Goal: Task Accomplishment & Management: Complete application form

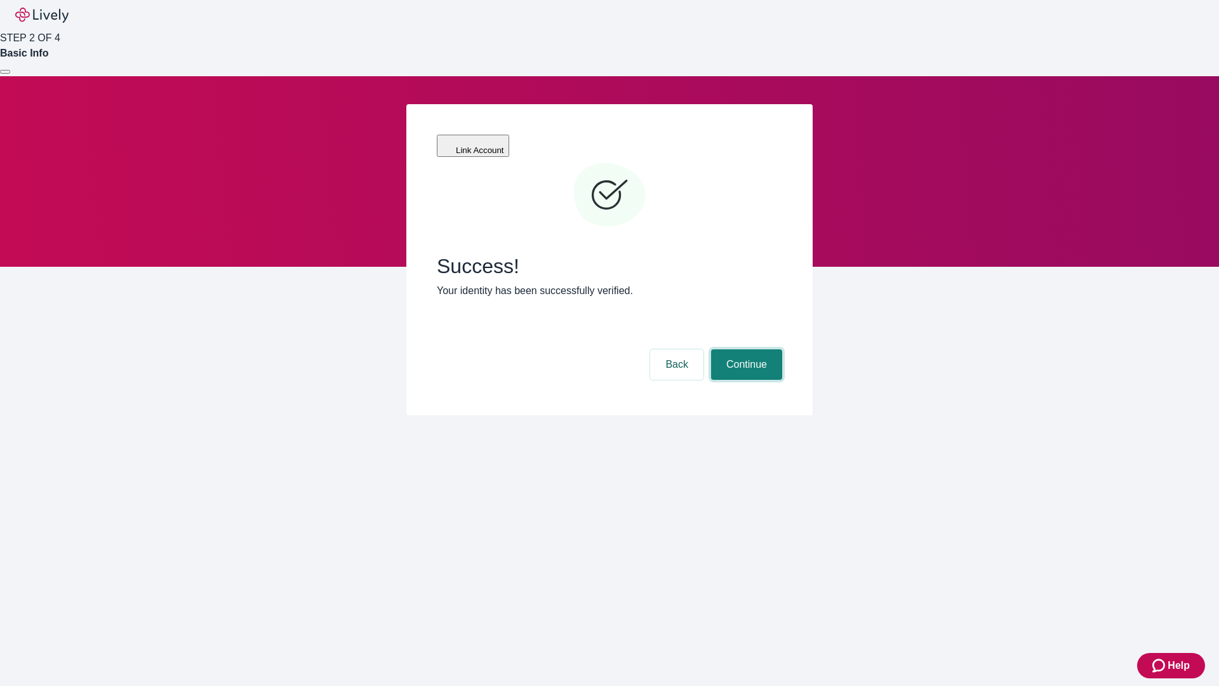
click at [745, 349] on button "Continue" at bounding box center [746, 364] width 71 height 30
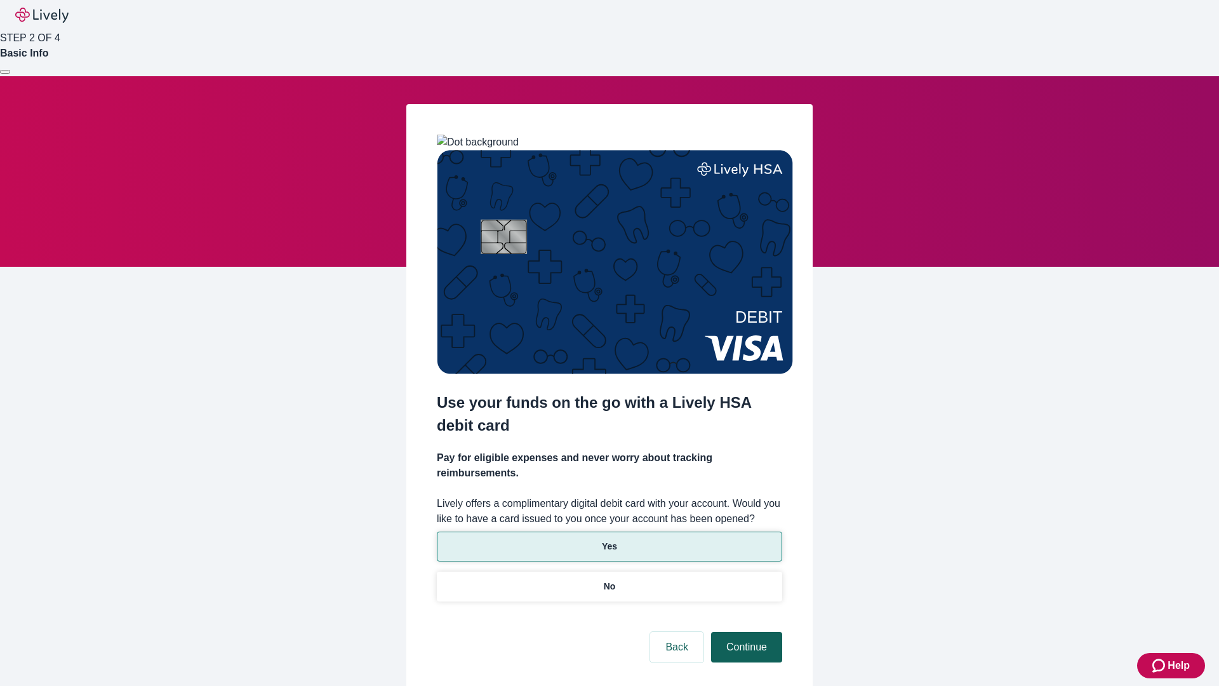
click at [609, 580] on p "No" at bounding box center [610, 586] width 12 height 13
click at [745, 632] on button "Continue" at bounding box center [746, 647] width 71 height 30
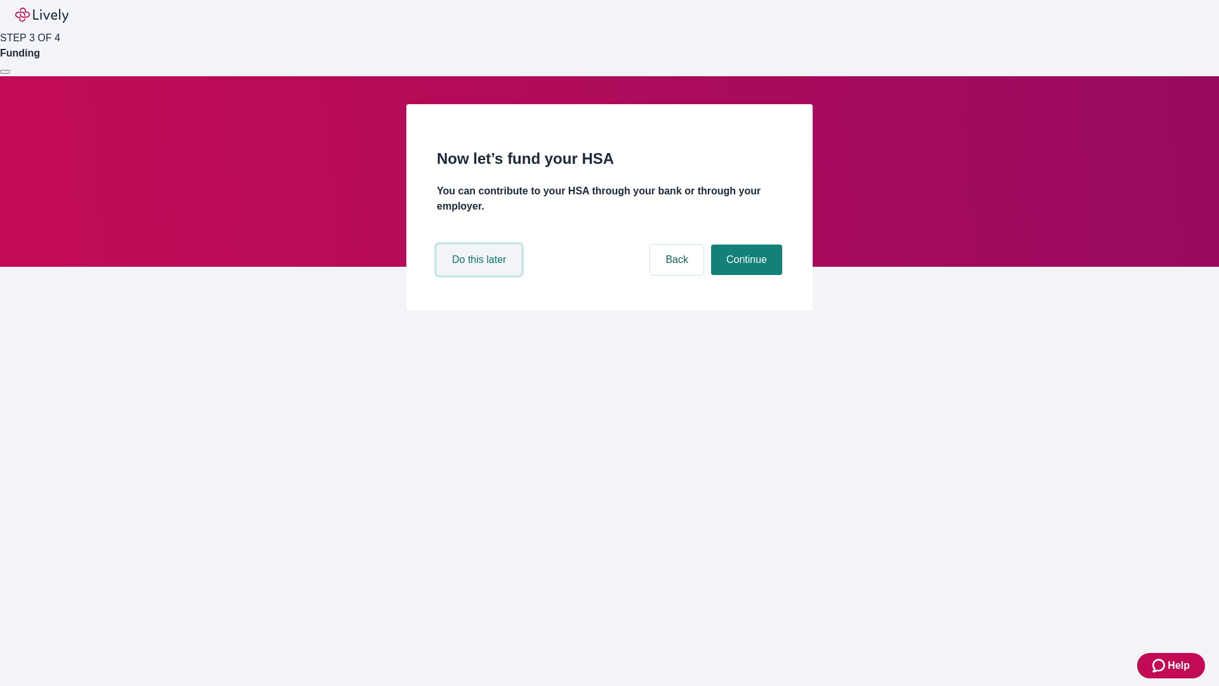
click at [481, 275] on button "Do this later" at bounding box center [479, 259] width 84 height 30
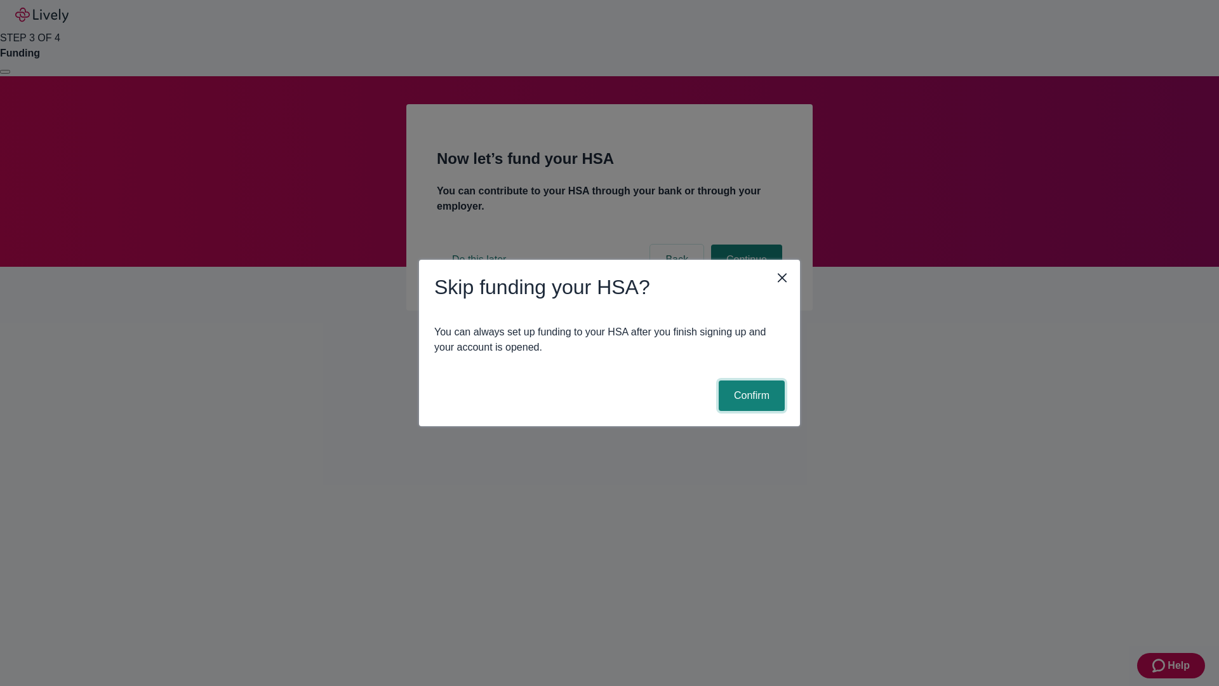
click at [750, 396] on button "Confirm" at bounding box center [752, 395] width 66 height 30
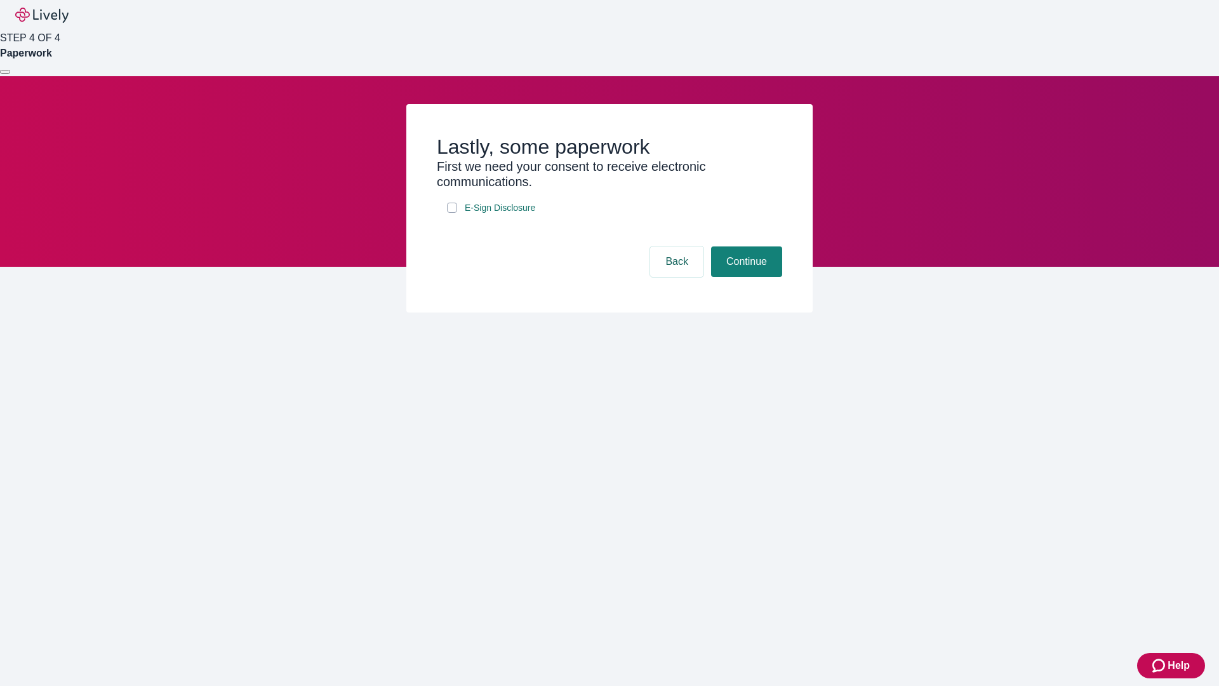
click at [452, 213] on input "E-Sign Disclosure" at bounding box center [452, 208] width 10 height 10
checkbox input "true"
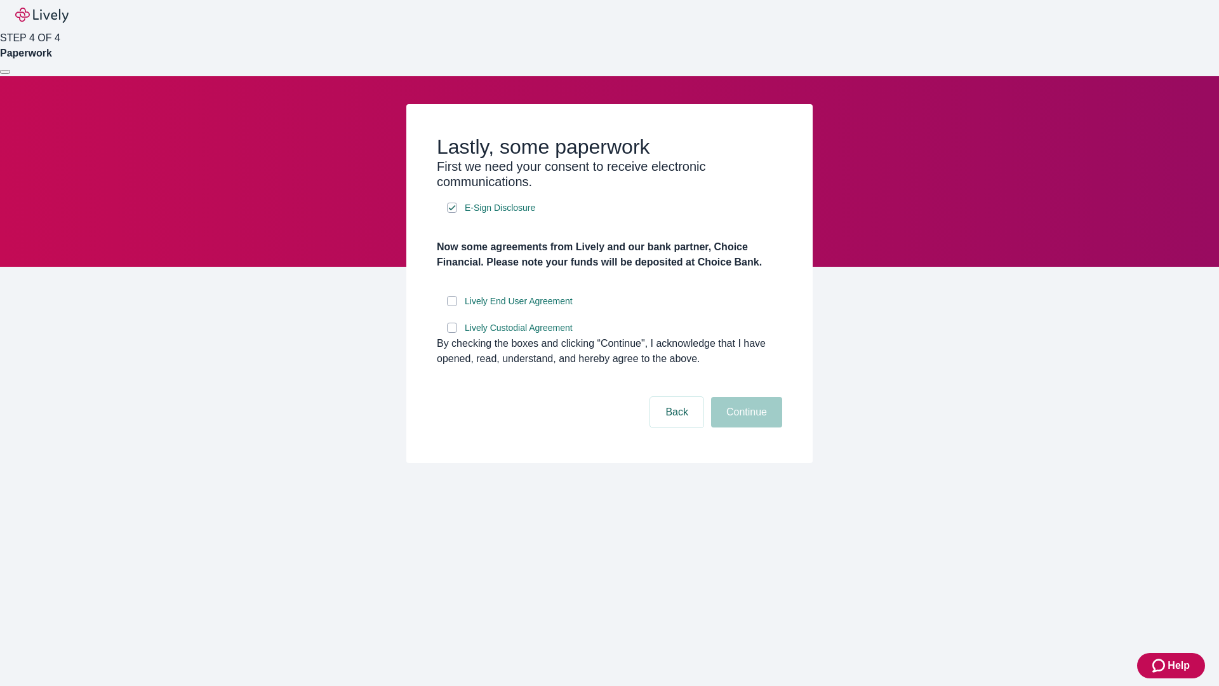
click at [452, 306] on input "Lively End User Agreement" at bounding box center [452, 301] width 10 height 10
checkbox input "true"
click at [452, 333] on input "Lively Custodial Agreement" at bounding box center [452, 328] width 10 height 10
checkbox input "true"
click at [745, 427] on button "Continue" at bounding box center [746, 412] width 71 height 30
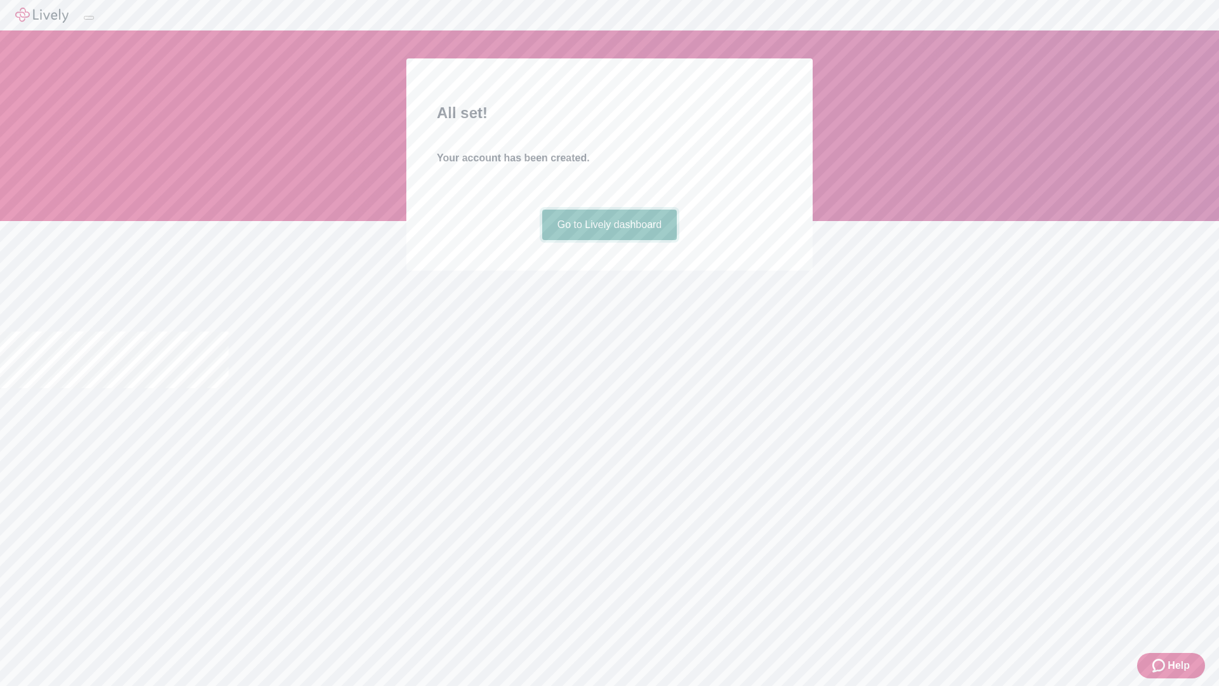
click at [609, 240] on link "Go to Lively dashboard" at bounding box center [609, 225] width 135 height 30
